Goal: Task Accomplishment & Management: Use online tool/utility

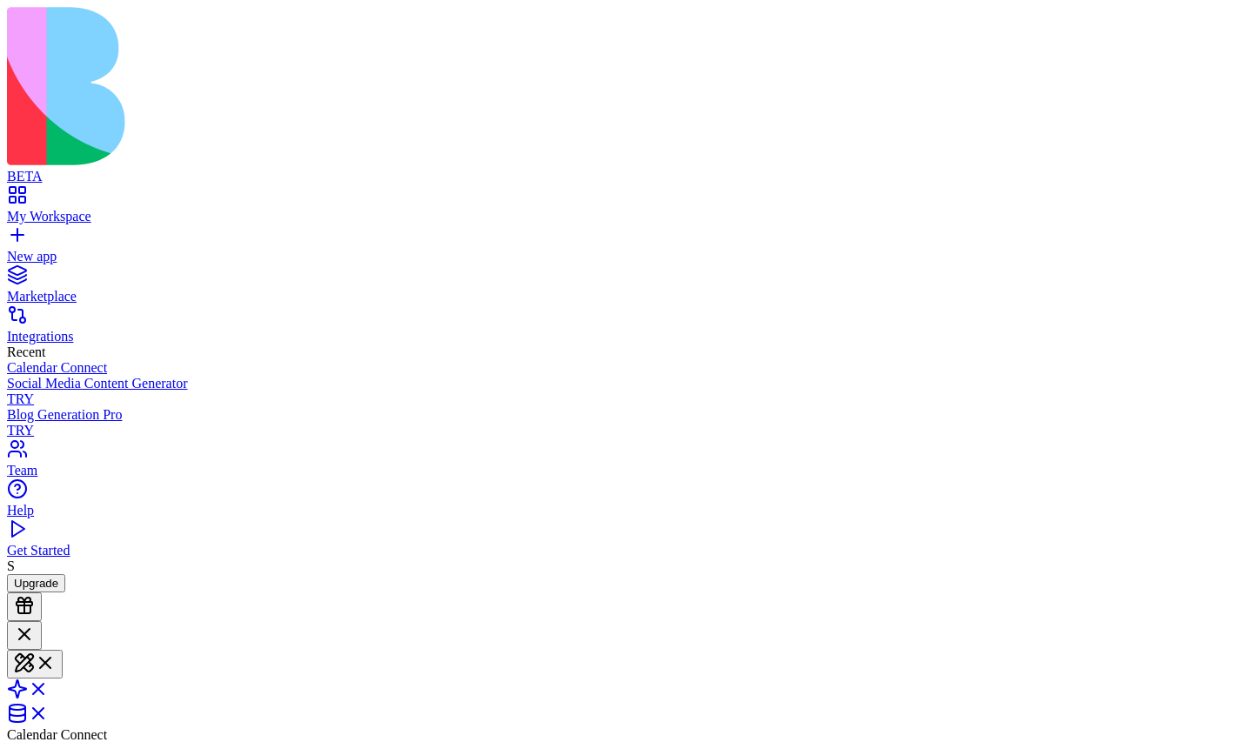
scroll to position [3796, 0]
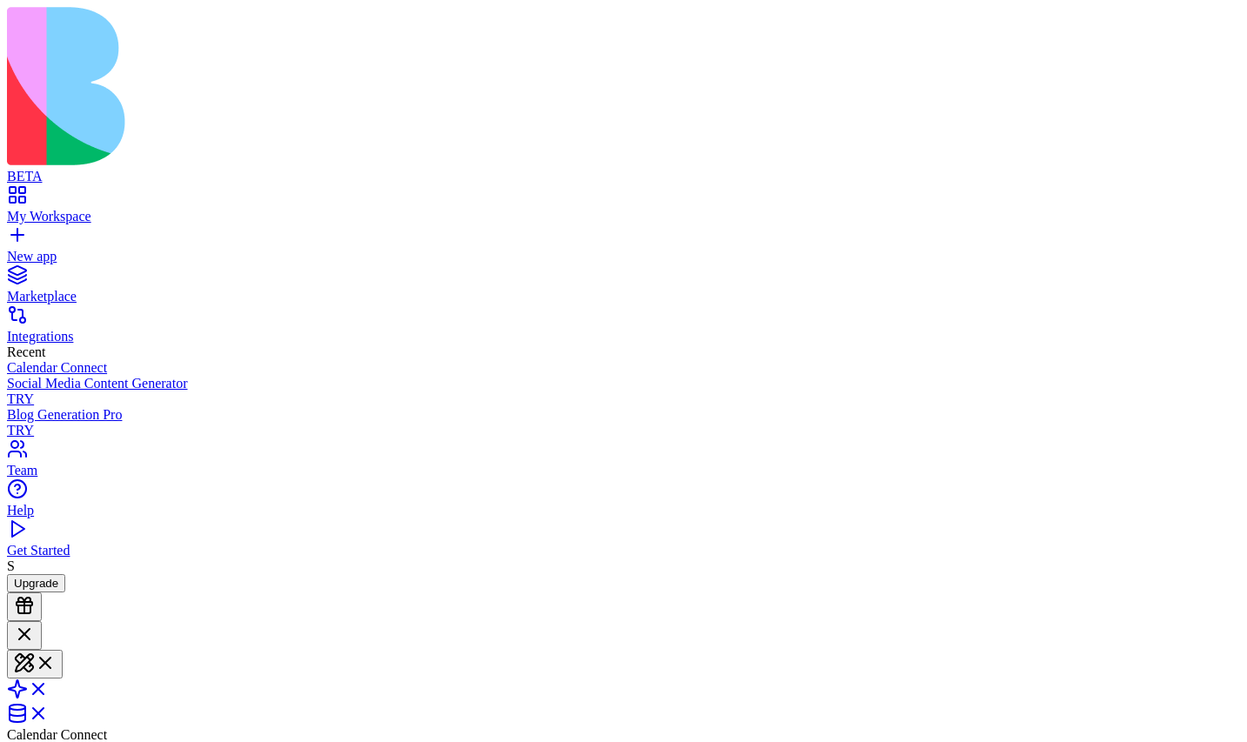
click at [82, 193] on link "My Workspace" at bounding box center [623, 208] width 1233 height 31
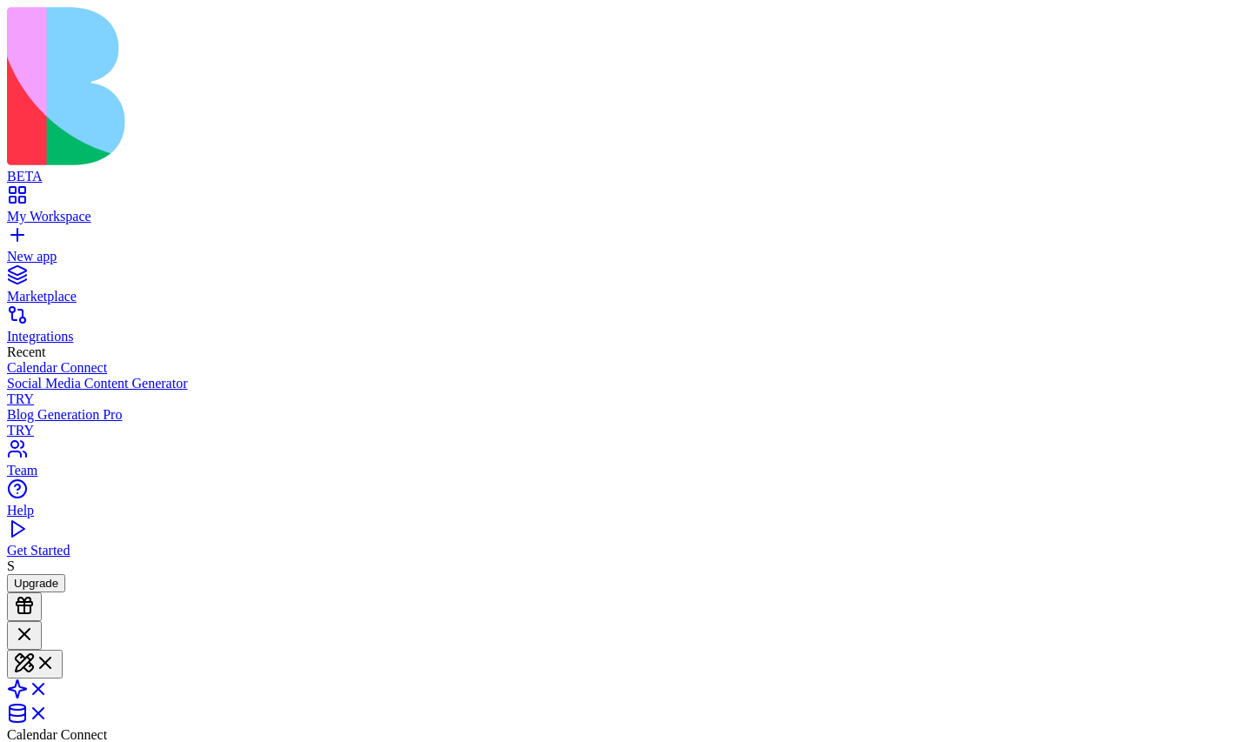
click at [20, 233] on link "New app" at bounding box center [623, 248] width 1233 height 31
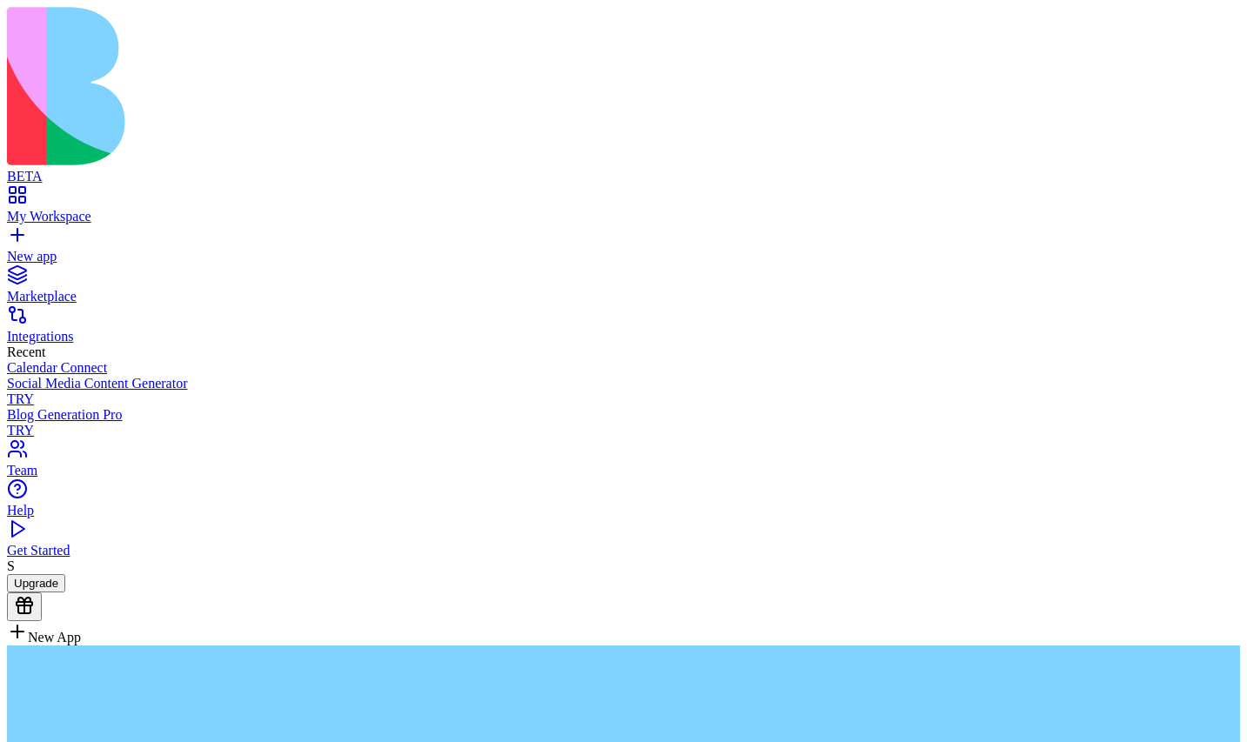
type textarea "**********"
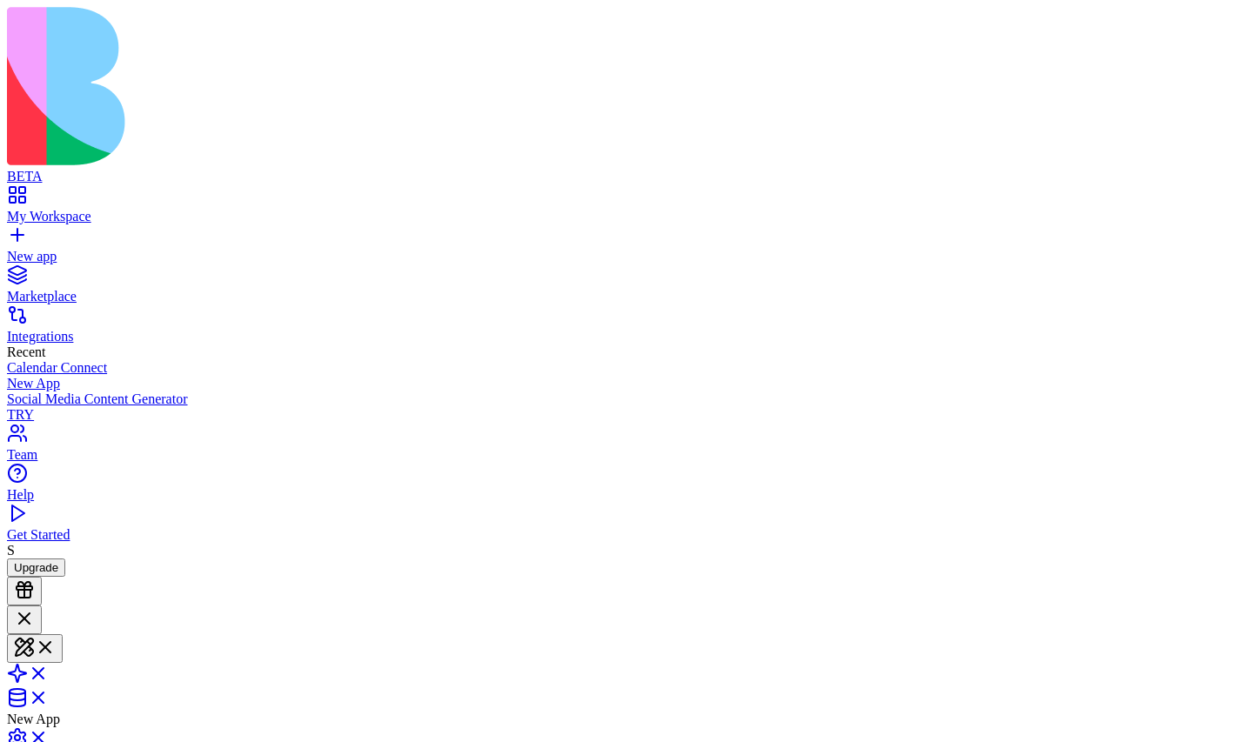
click at [49, 672] on link at bounding box center [28, 679] width 42 height 15
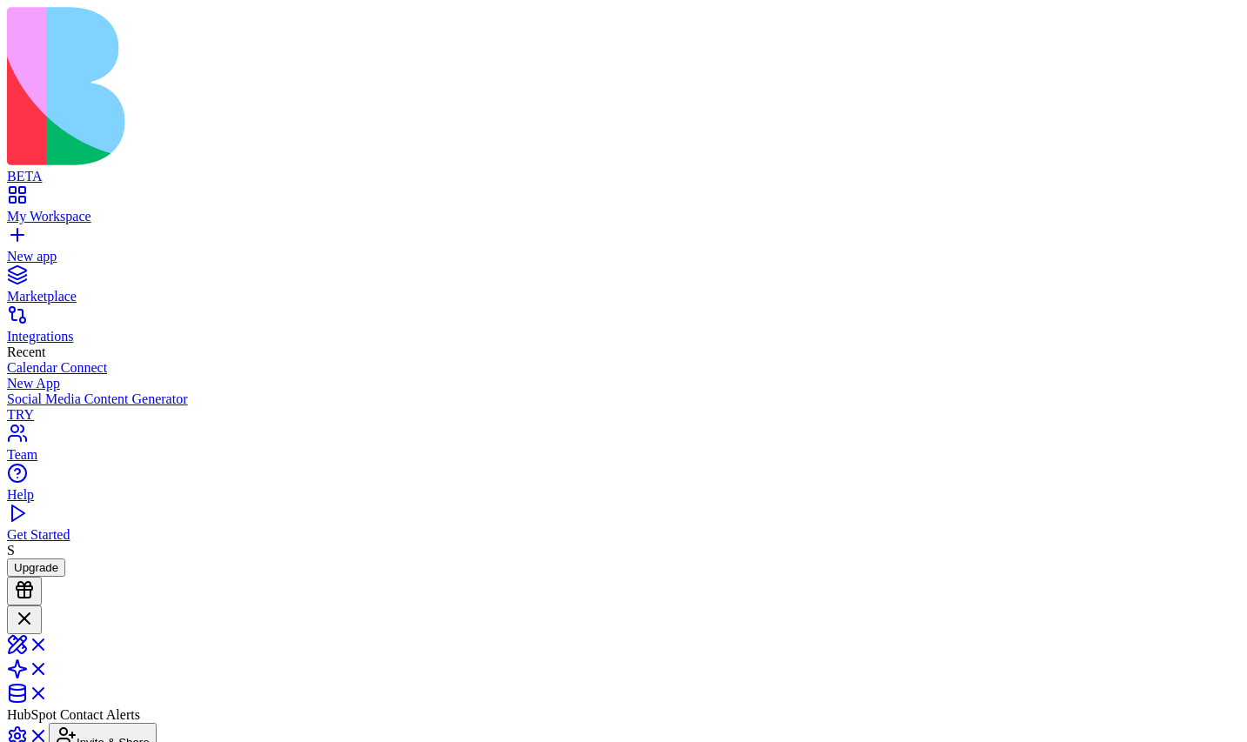
scroll to position [230, 0]
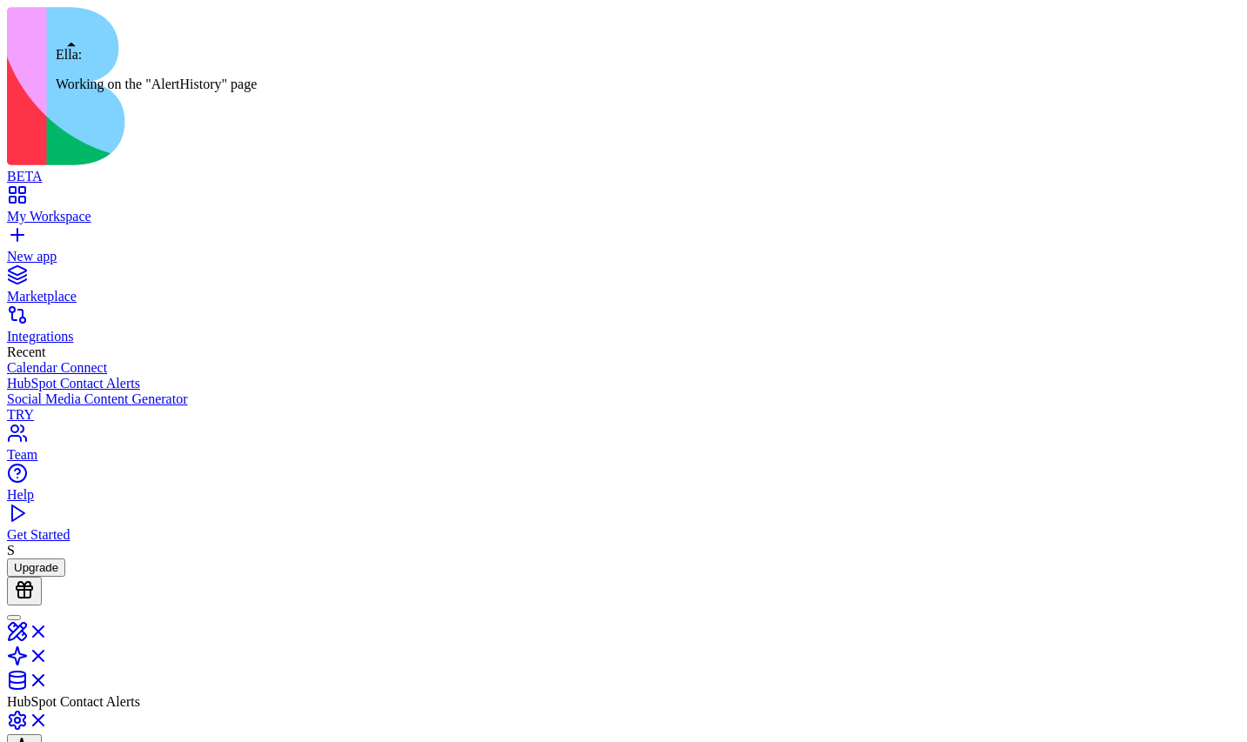
click at [14, 618] on div at bounding box center [14, 618] width 0 height 0
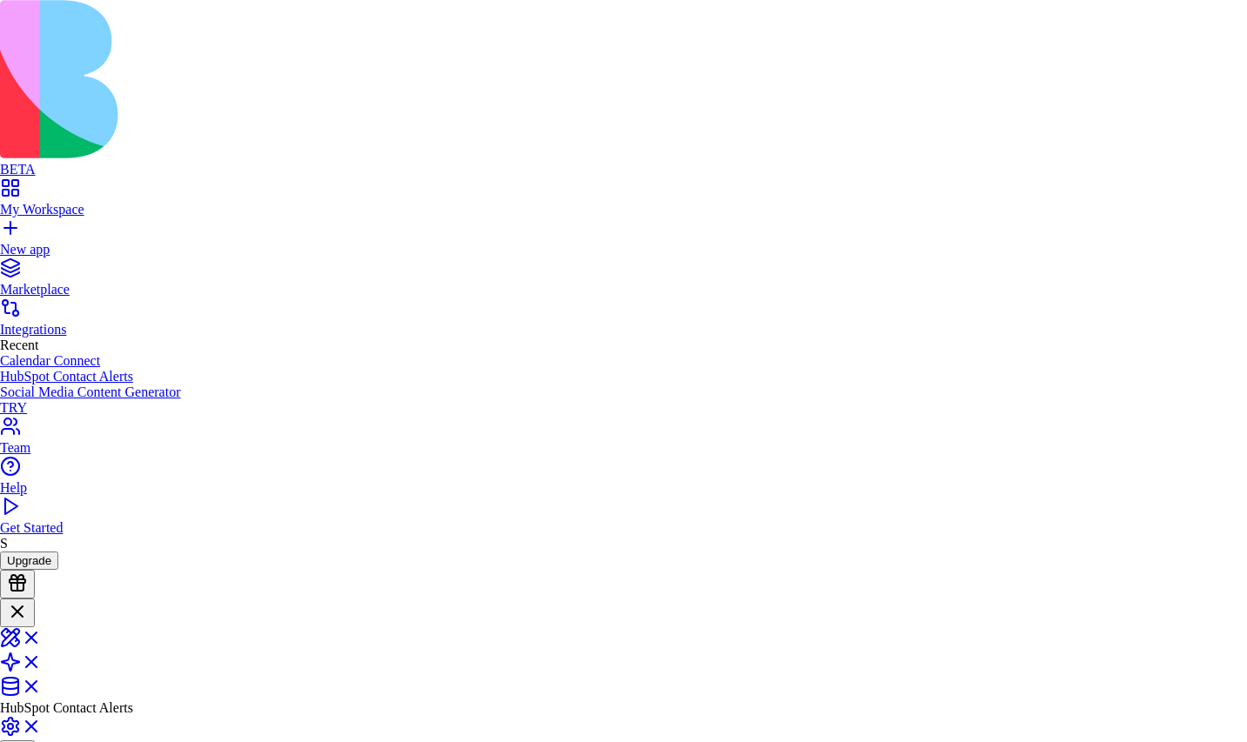
scroll to position [321, 0]
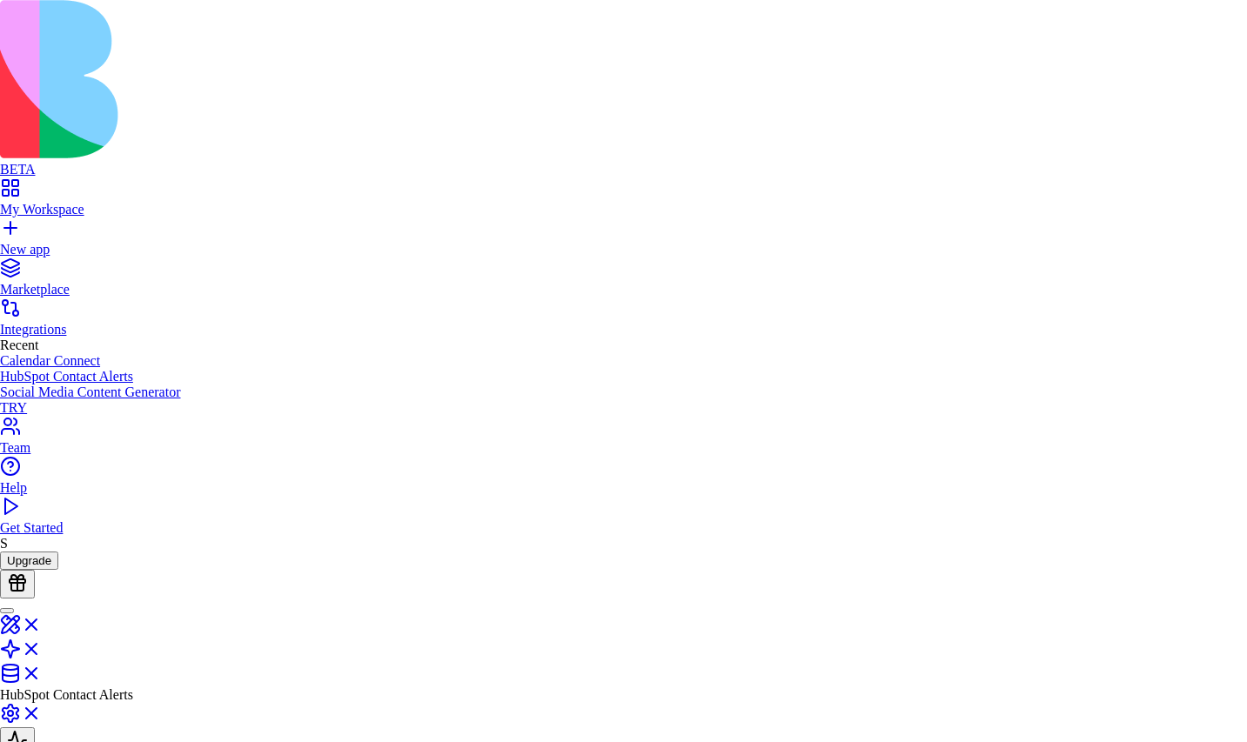
scroll to position [473, 0]
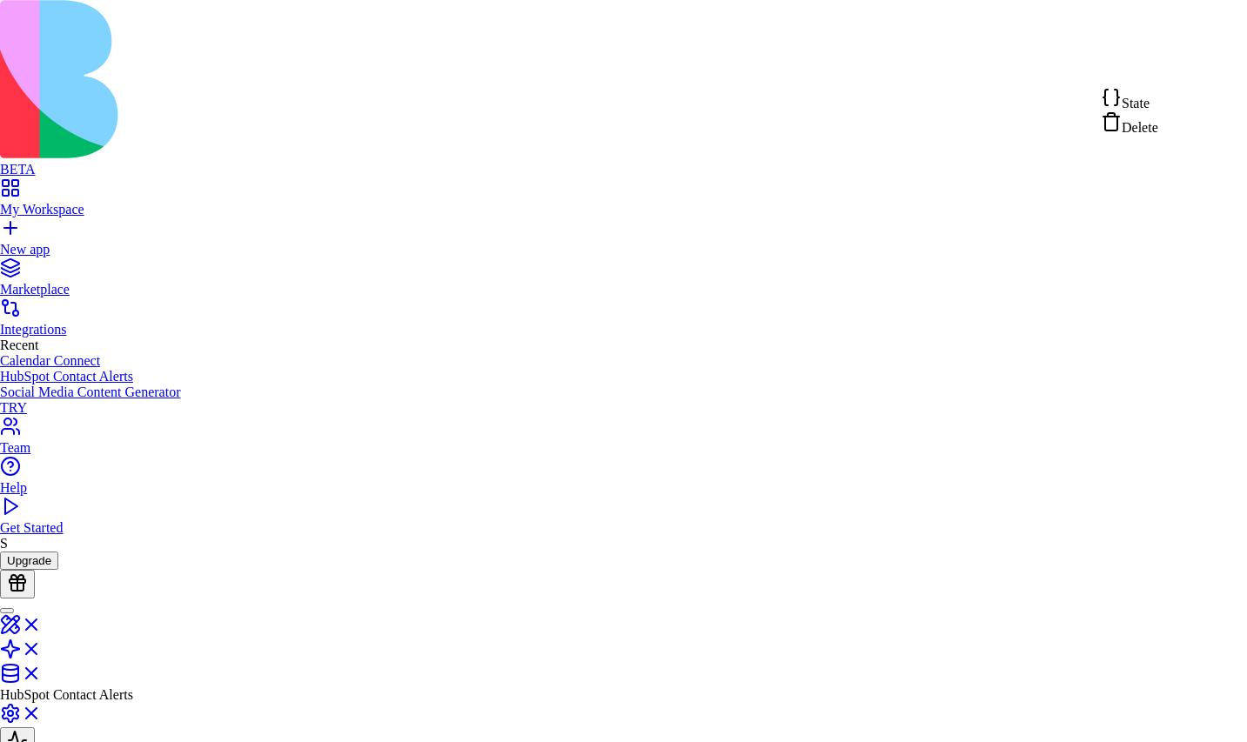
click at [1150, 97] on span "State" at bounding box center [1136, 103] width 28 height 15
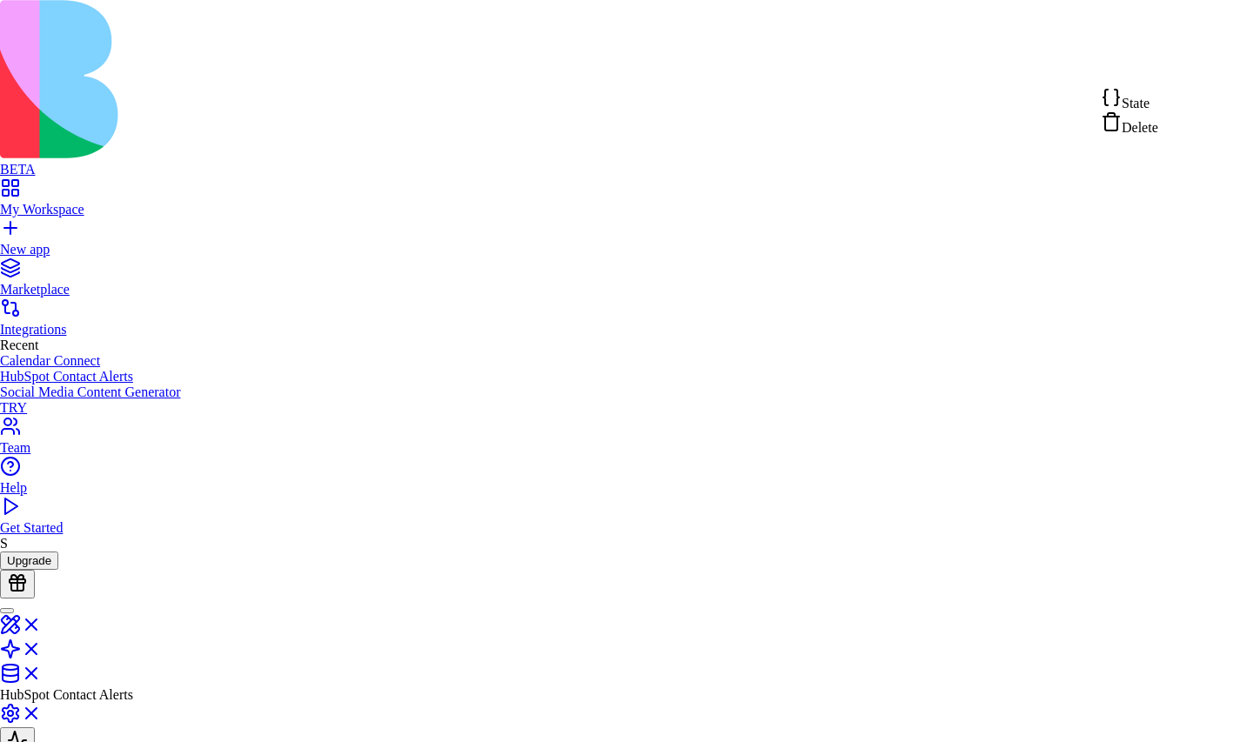
click at [1150, 99] on span "State" at bounding box center [1136, 103] width 28 height 15
